Goal: Task Accomplishment & Management: Manage account settings

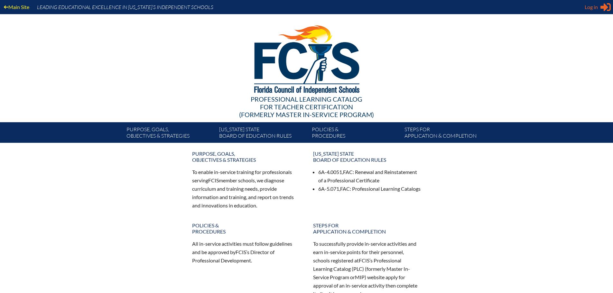
click at [591, 8] on span "Log in" at bounding box center [590, 7] width 13 height 8
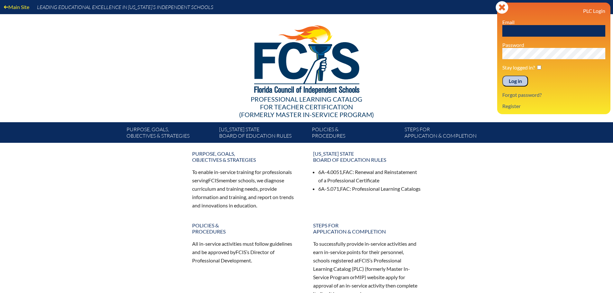
click at [516, 35] on input "text" at bounding box center [553, 31] width 103 height 12
type input "[EMAIL_ADDRESS][DOMAIN_NAME]"
drag, startPoint x: 540, startPoint y: 66, endPoint x: 533, endPoint y: 72, distance: 8.4
click at [540, 66] on input "checkbox" at bounding box center [539, 67] width 4 height 4
checkbox input "true"
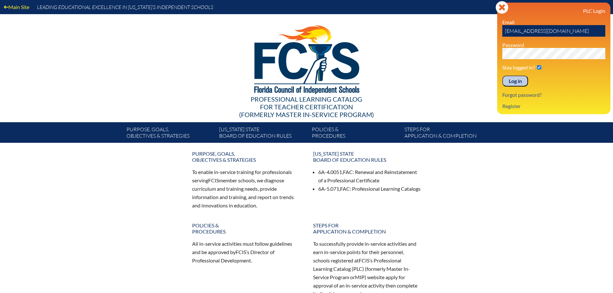
click at [521, 78] on input "Log in" at bounding box center [515, 81] width 26 height 11
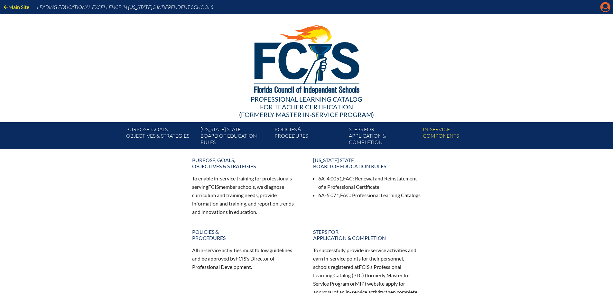
click at [606, 8] on icon "Manage account" at bounding box center [605, 7] width 10 height 10
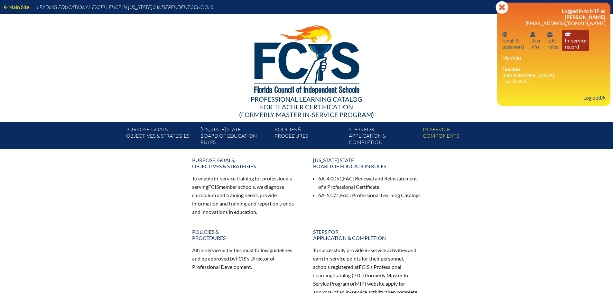
click at [566, 40] on link "In-service record In-service record" at bounding box center [575, 40] width 27 height 21
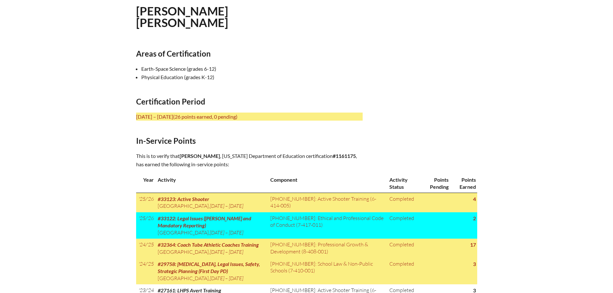
scroll to position [64, 0]
